Goal: Find specific page/section: Find specific page/section

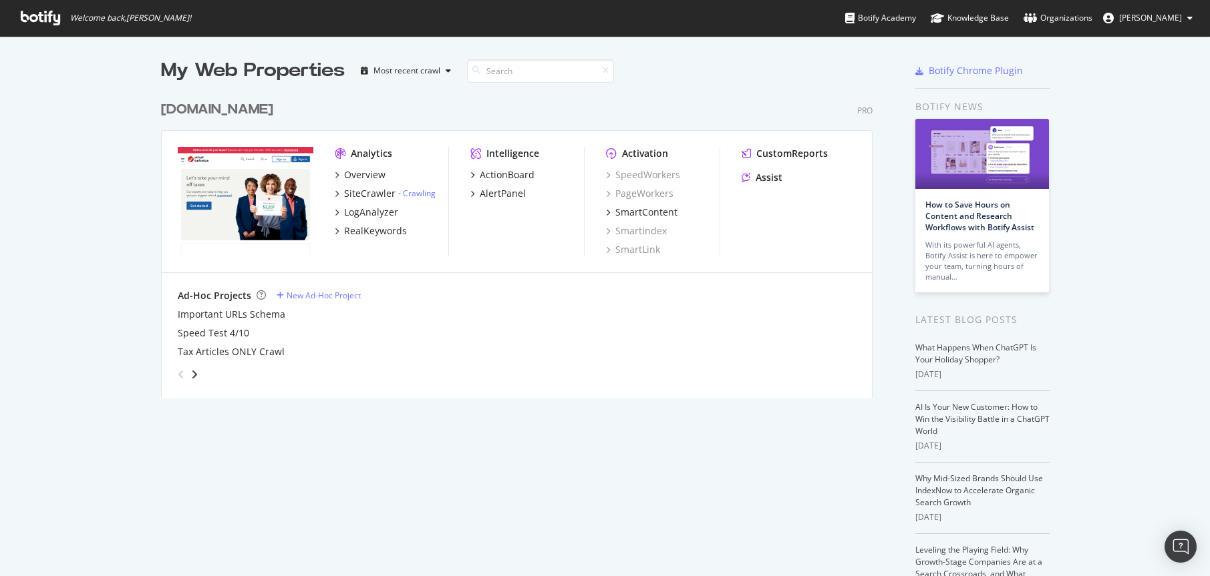
scroll to position [566, 1189]
click at [373, 193] on div "SiteCrawler" at bounding box center [369, 193] width 51 height 13
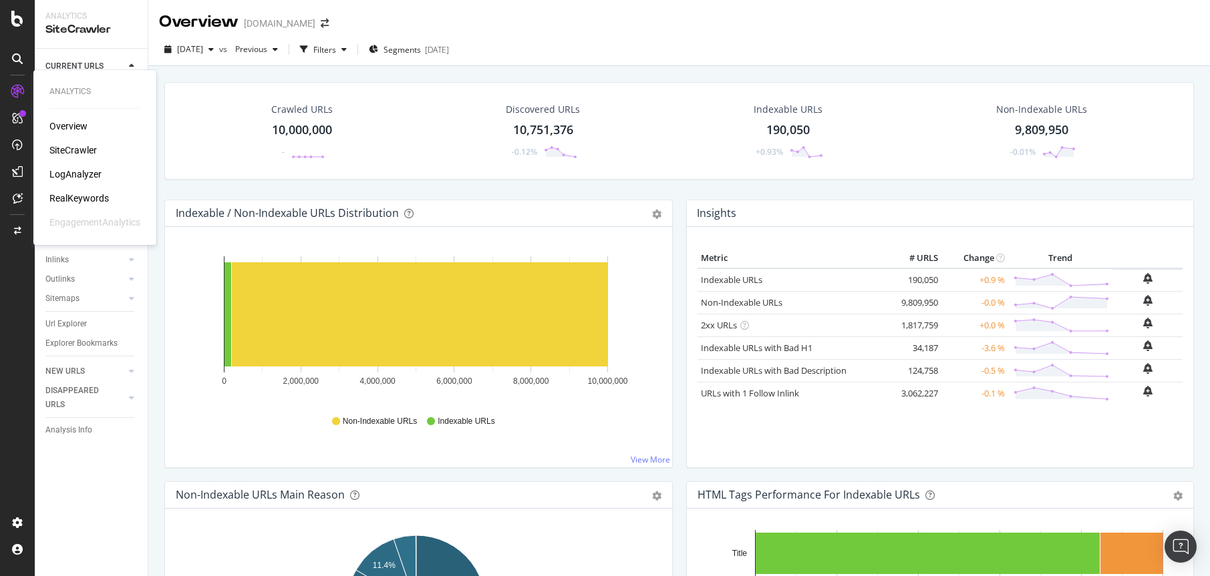
click at [81, 174] on div "LogAnalyzer" at bounding box center [75, 174] width 52 height 13
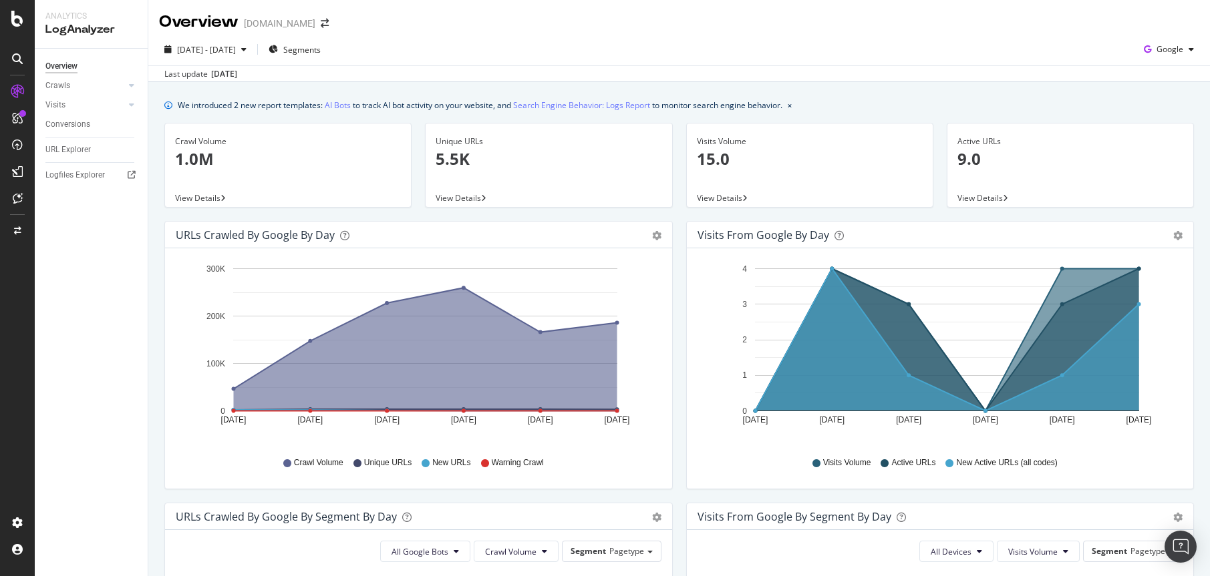
click at [67, 43] on div "Analytics LogAnalyzer" at bounding box center [91, 24] width 113 height 48
